Goal: Transaction & Acquisition: Download file/media

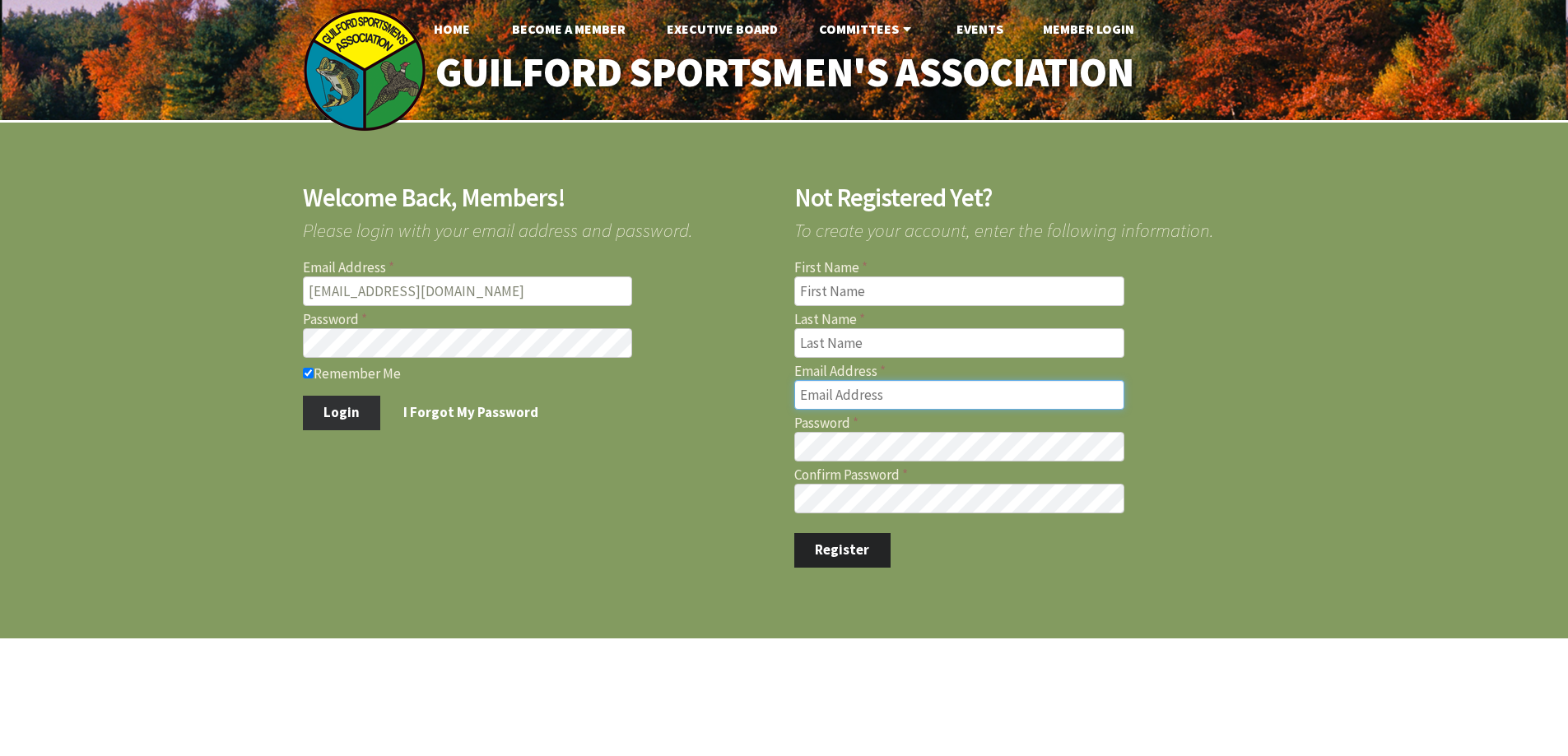
type input "marcmastriano@yahoo.com"
click at [342, 412] on button "Login" at bounding box center [342, 413] width 78 height 34
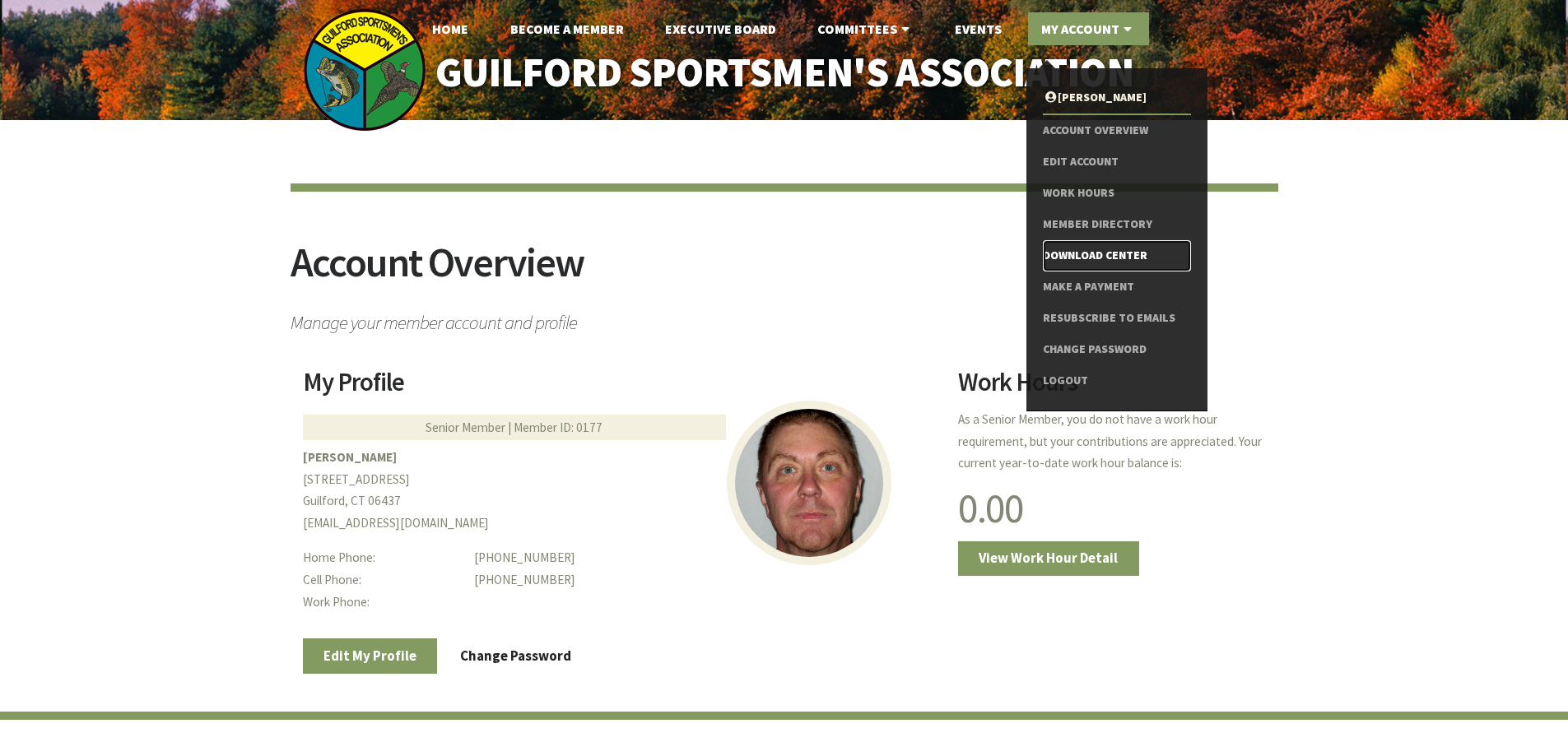
click at [1064, 256] on link "Download Center" at bounding box center [1116, 256] width 147 height 31
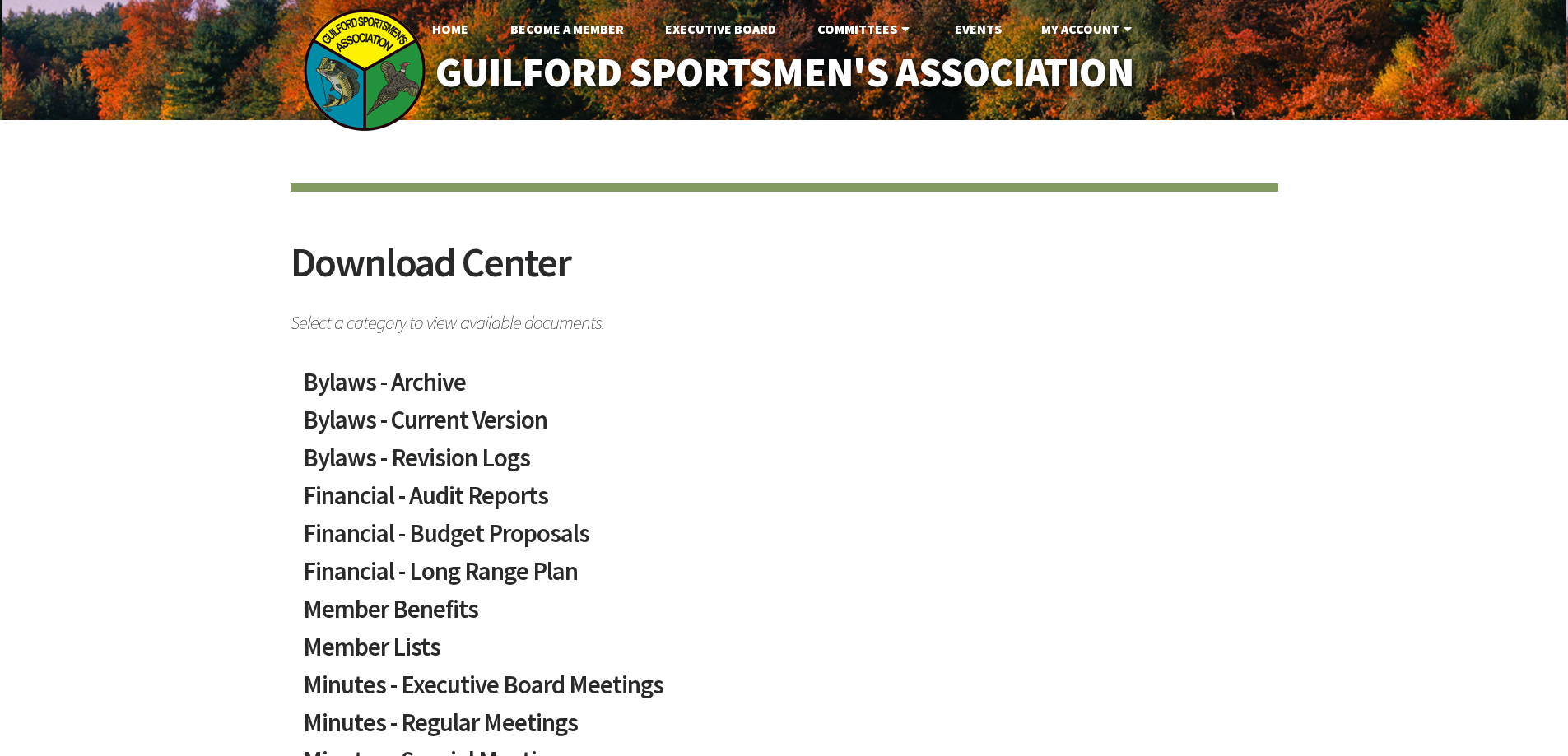
scroll to position [329, 0]
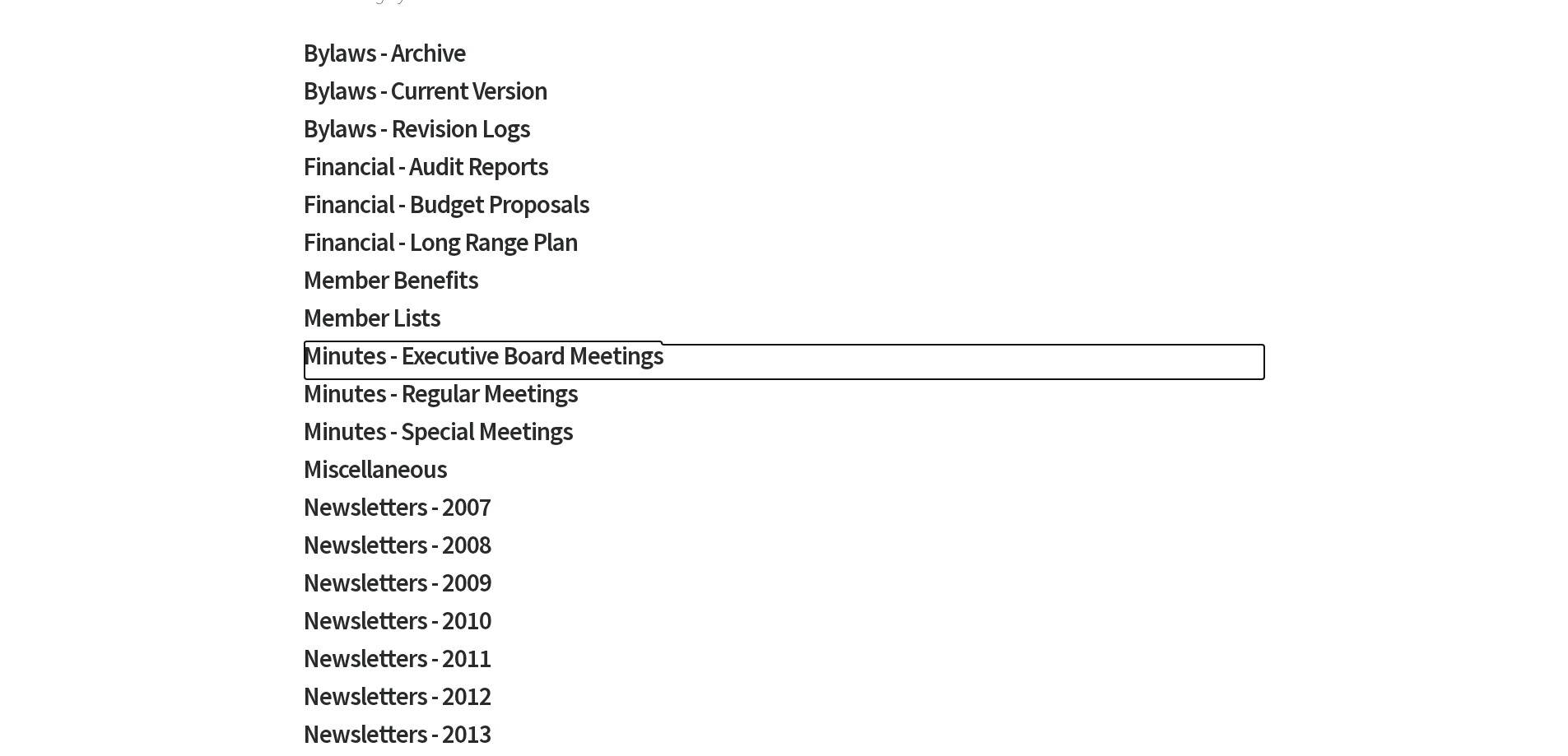
click at [499, 354] on h2 "Minutes - Executive Board Meetings" at bounding box center [784, 362] width 964 height 38
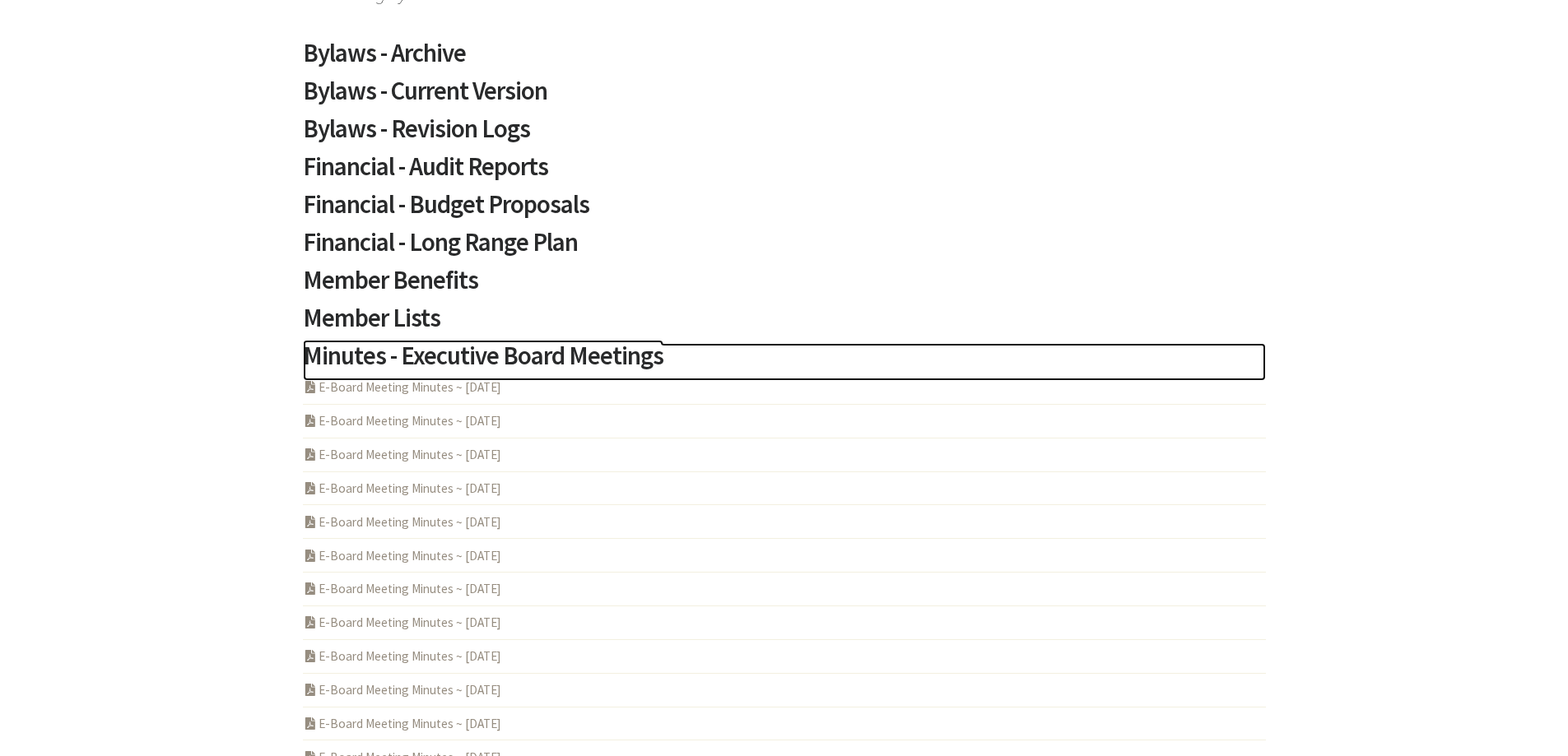
click at [520, 354] on h2 "Minutes - Executive Board Meetings" at bounding box center [784, 362] width 964 height 38
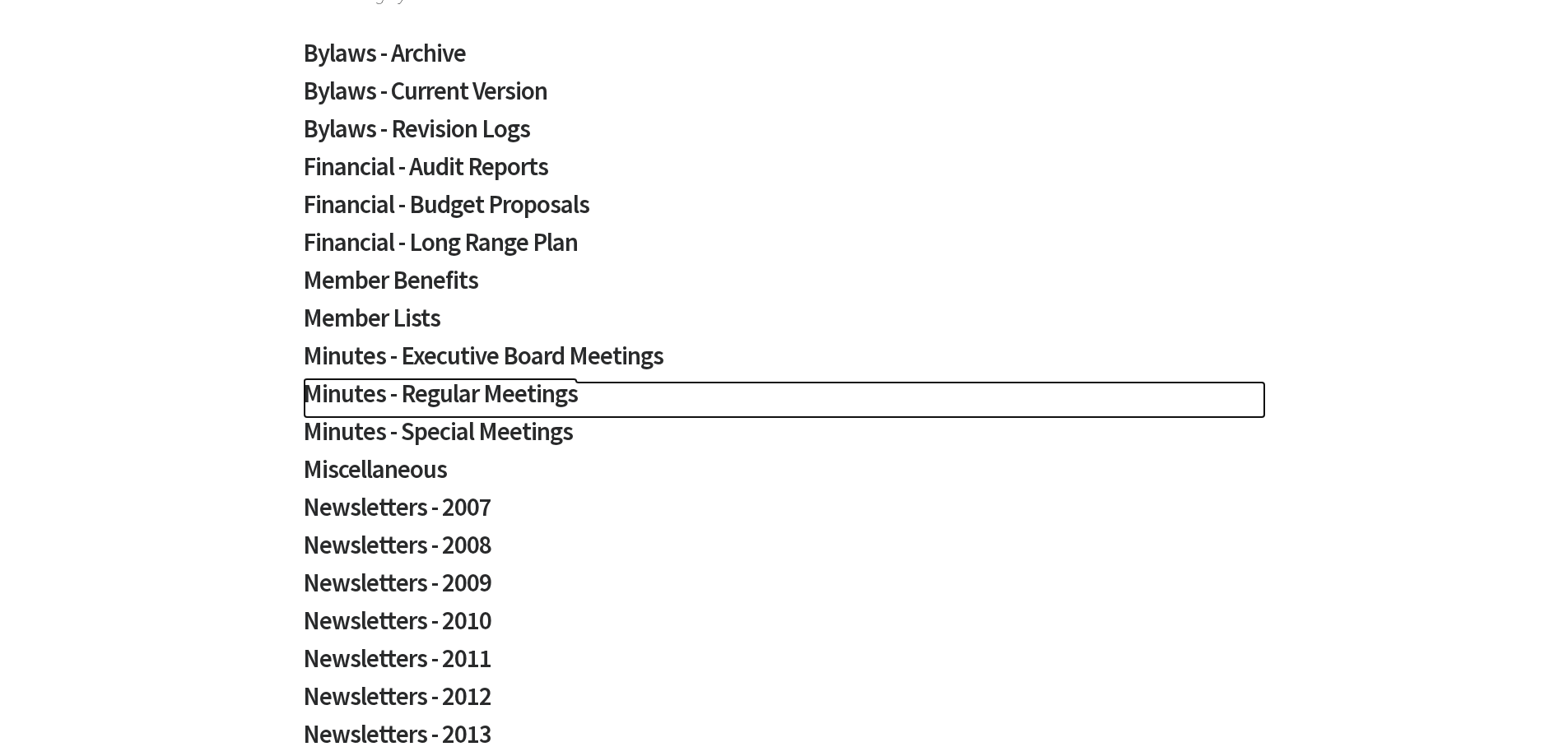
click at [488, 396] on h2 "Minutes - Regular Meetings" at bounding box center [784, 400] width 964 height 38
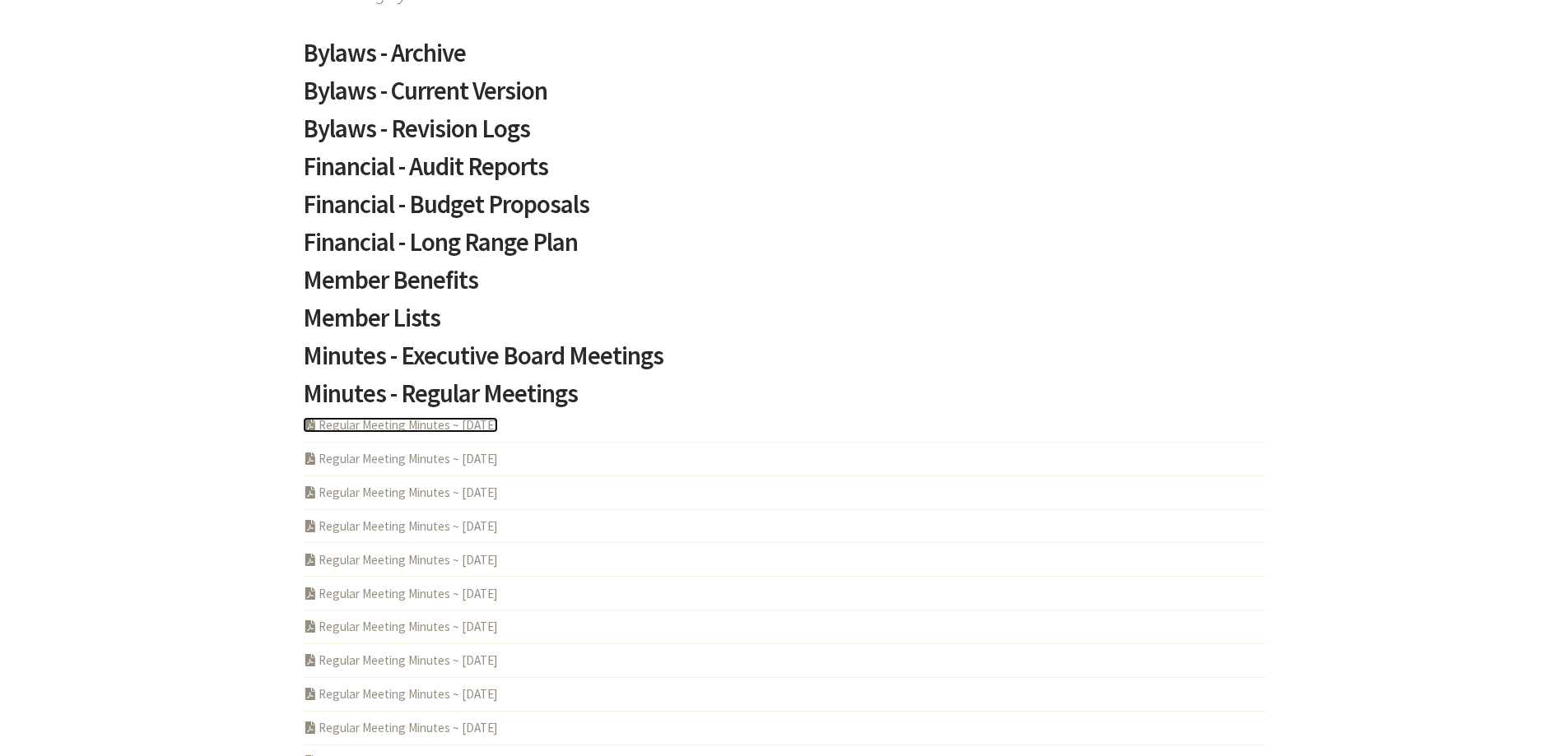
click at [474, 427] on link "PDF Acrobat Document Regular Meeting Minutes ~ [DATE]" at bounding box center [400, 425] width 195 height 16
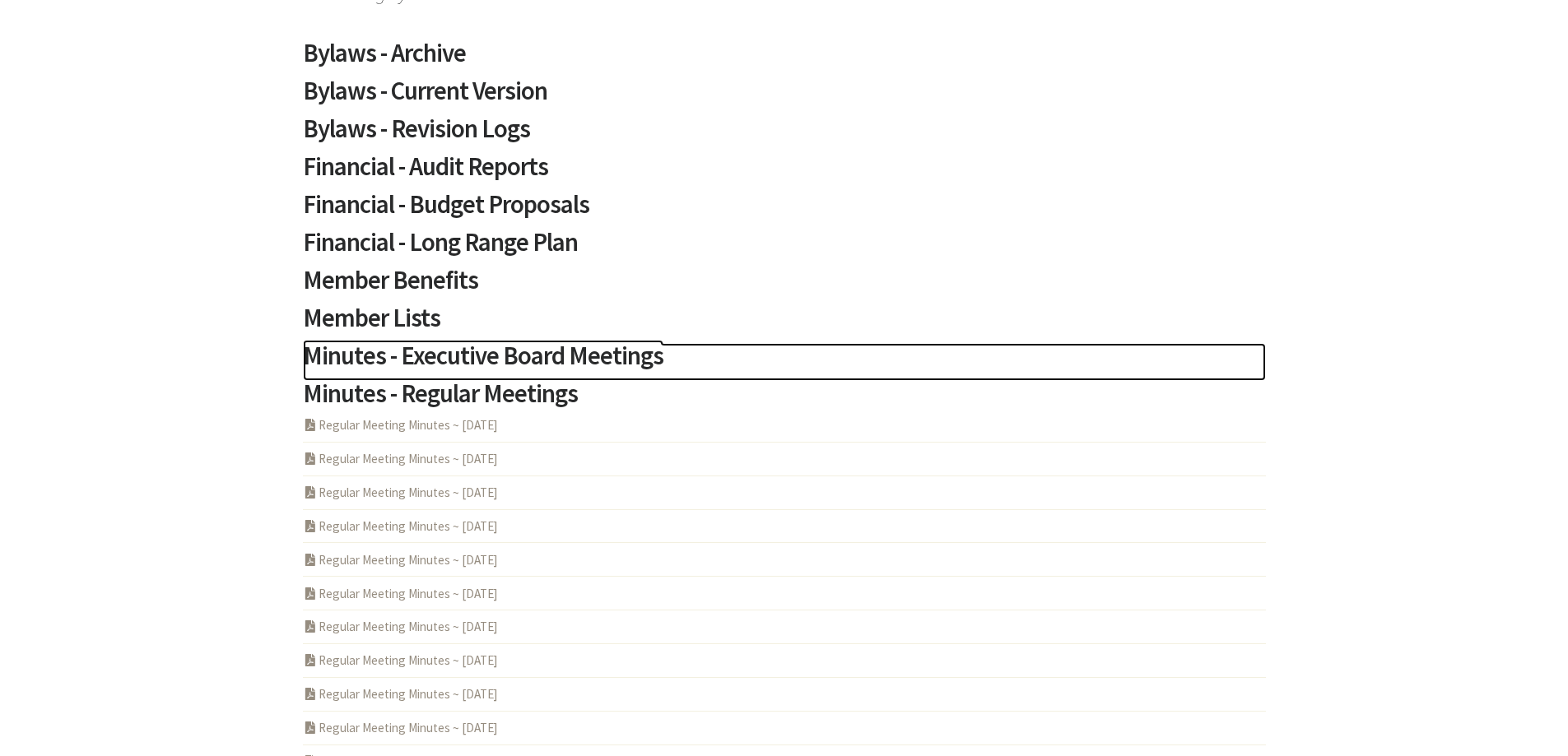
click at [446, 355] on h2 "Minutes - Executive Board Meetings" at bounding box center [784, 362] width 964 height 38
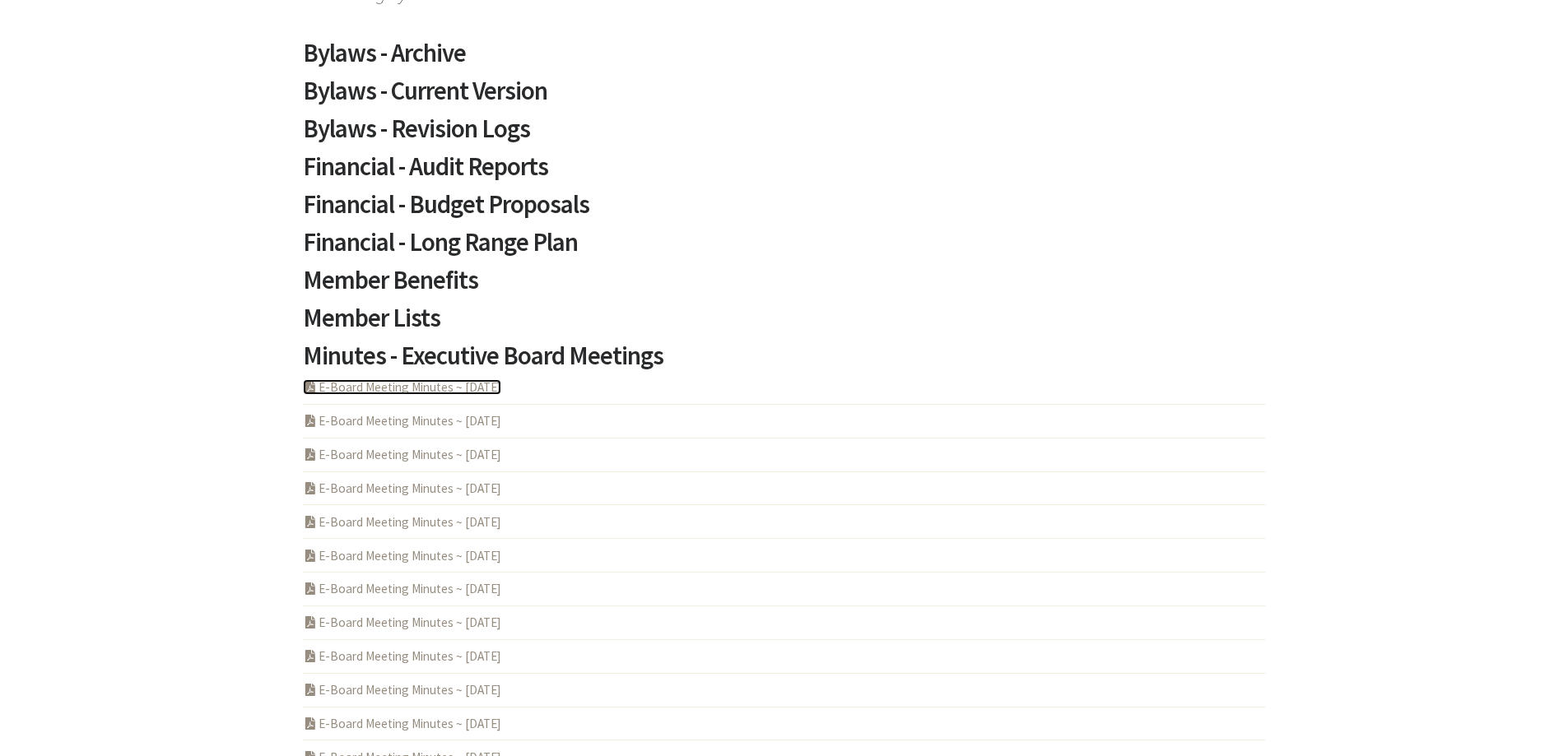
click at [409, 392] on link "PDF Acrobat Document E-Board Meeting Minutes ~ [DATE]" at bounding box center [402, 387] width 198 height 16
